Goal: Information Seeking & Learning: Check status

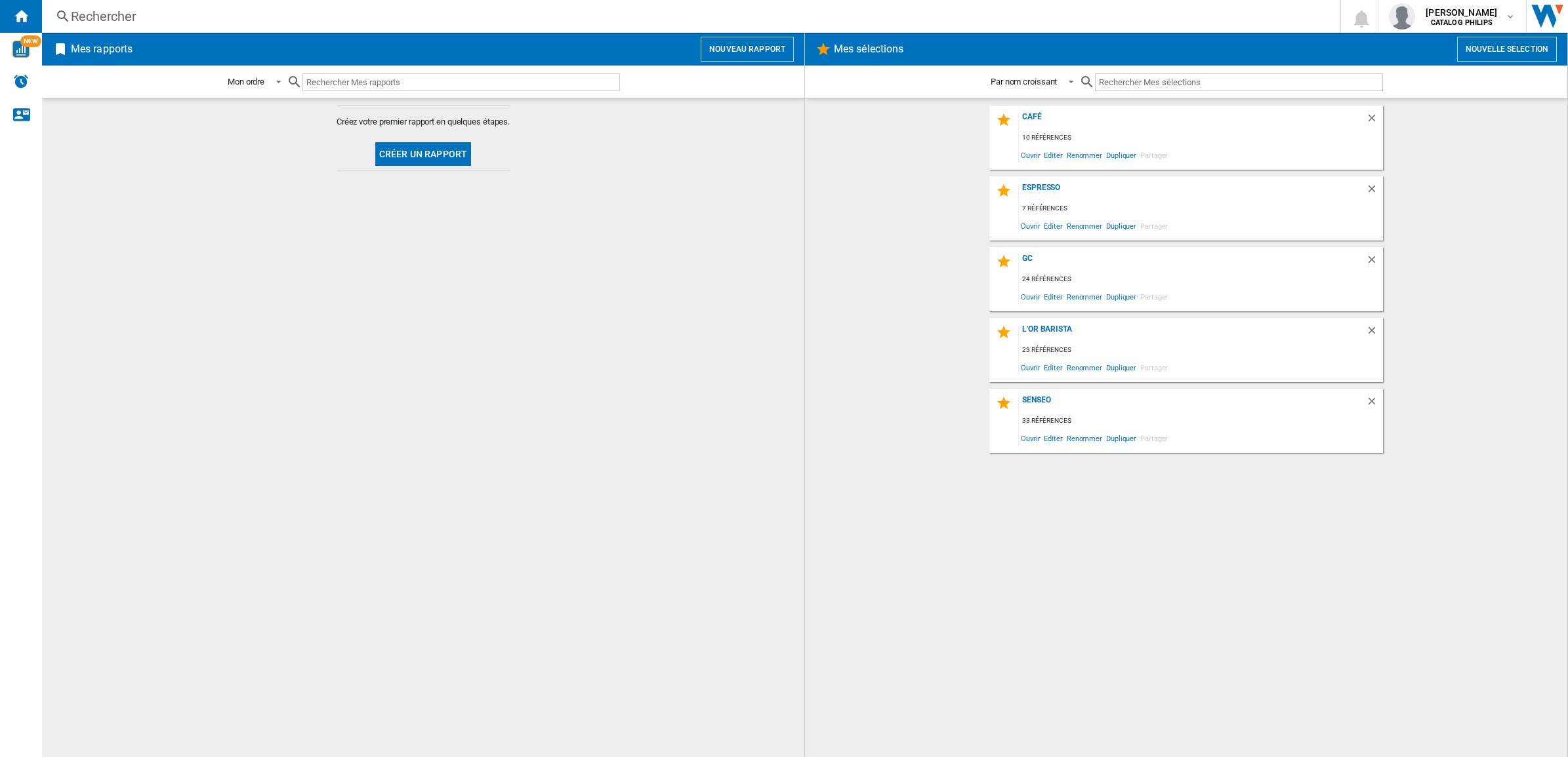
click at [472, 43] on span "Mes rapports" at bounding box center [381, 50] width 626 height 25
click at [475, 15] on div "Rechercher" at bounding box center [688, 17] width 1234 height 19
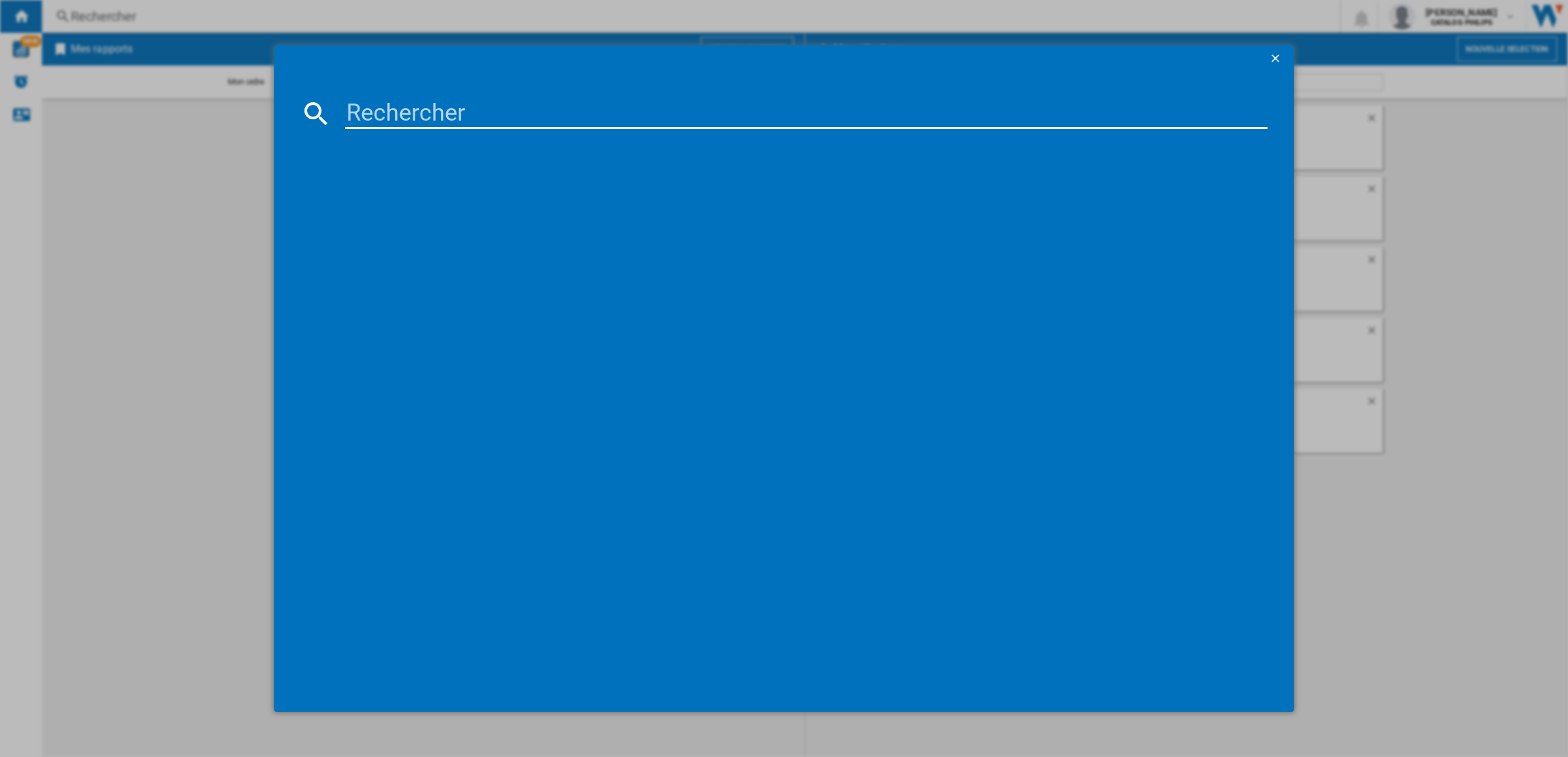
click at [437, 102] on input at bounding box center [806, 113] width 922 height 31
type input "EP1220"
click at [409, 198] on div "PHILIPS SERIES 1200 EP122000 NOIR" at bounding box center [793, 199] width 909 height 14
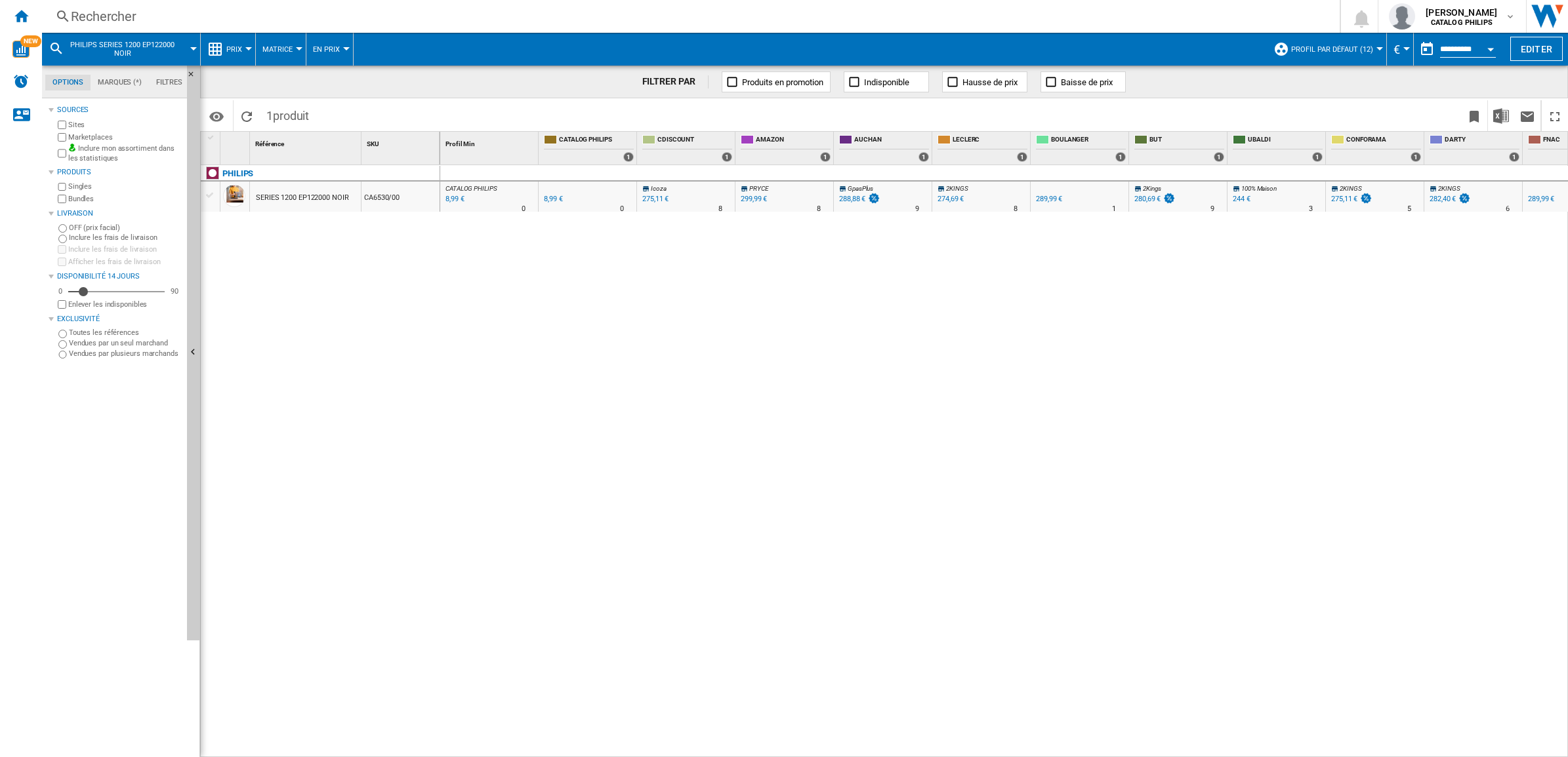
click at [60, 132] on div "Marketplaces" at bounding box center [118, 137] width 127 height 13
